Goal: Use online tool/utility: Utilize a website feature to perform a specific function

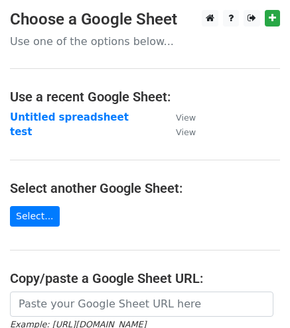
scroll to position [154, 0]
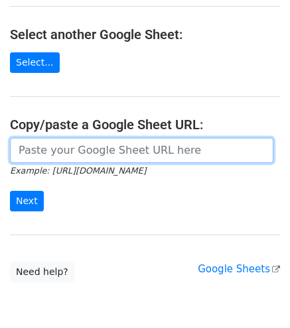
click at [86, 156] on input "url" at bounding box center [141, 150] width 263 height 25
paste input "[URL][DOMAIN_NAME]"
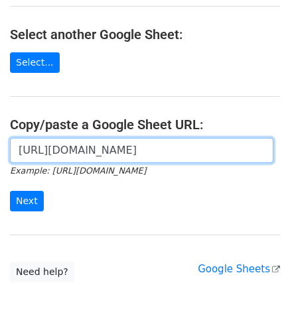
scroll to position [0, 288]
type input "[URL][DOMAIN_NAME]"
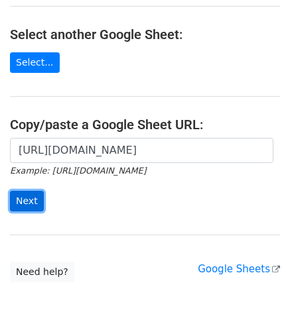
scroll to position [0, 0]
click at [12, 203] on input "Next" at bounding box center [27, 201] width 34 height 21
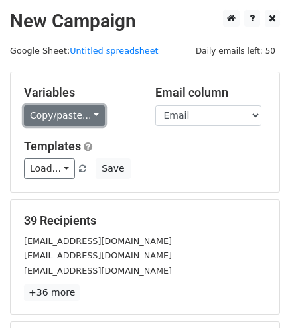
click at [89, 115] on link "Copy/paste..." at bounding box center [64, 115] width 81 height 21
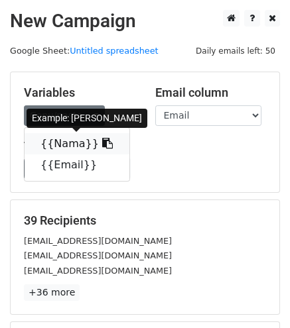
click at [61, 145] on link "{{Nama}}" at bounding box center [77, 143] width 105 height 21
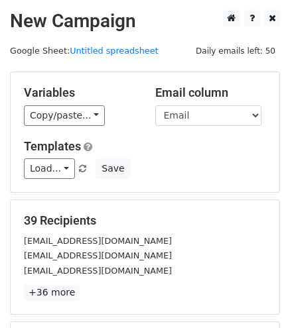
scroll to position [184, 0]
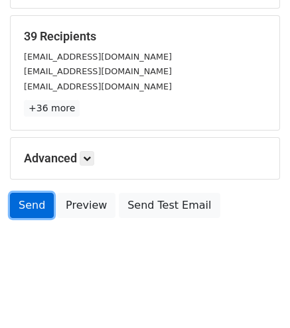
click at [33, 195] on link "Send" at bounding box center [32, 205] width 44 height 25
